Goal: Find specific page/section: Find specific page/section

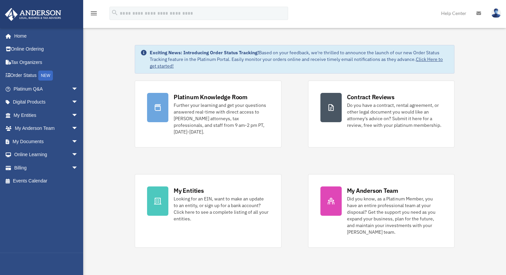
click at [32, 207] on div "[PERSON_NAME][EMAIL_ADDRESS][DOMAIN_NAME] Sign Out [PERSON_NAME][EMAIL_ADDRESS]…" at bounding box center [44, 140] width 88 height 225
click at [72, 102] on span "arrow_drop_down" at bounding box center [78, 102] width 13 height 14
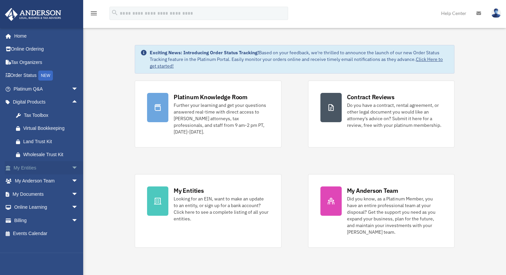
click at [72, 167] on span "arrow_drop_down" at bounding box center [78, 168] width 13 height 14
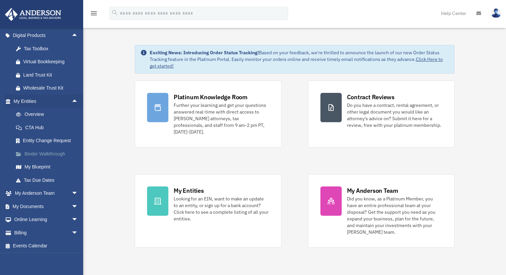
scroll to position [68, 0]
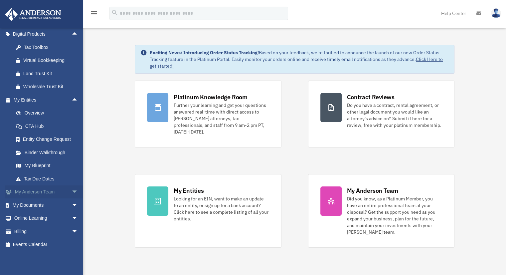
click at [72, 192] on span "arrow_drop_down" at bounding box center [78, 192] width 13 height 14
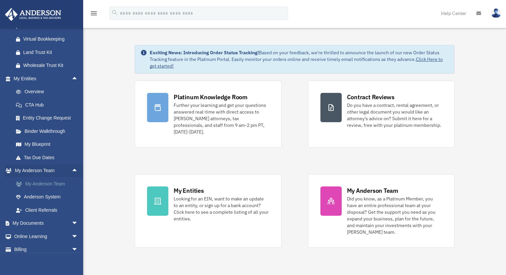
scroll to position [107, 0]
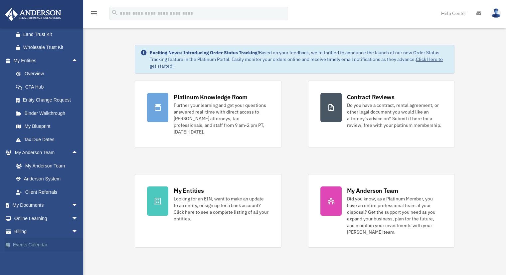
click at [38, 242] on link "Events Calendar" at bounding box center [47, 244] width 84 height 13
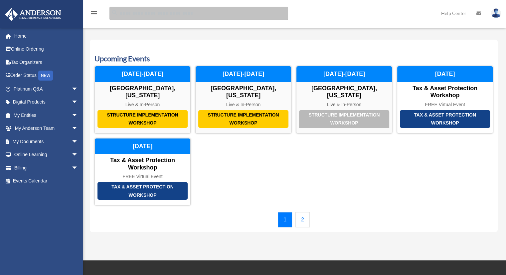
click at [158, 12] on input "search" at bounding box center [198, 13] width 179 height 13
type input "********"
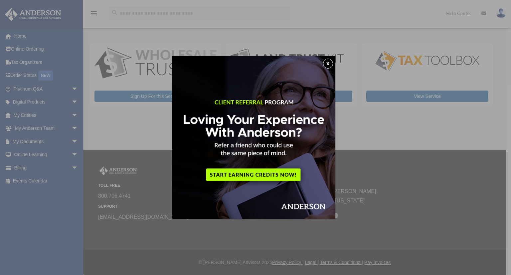
click at [328, 58] on img at bounding box center [253, 137] width 163 height 163
